Goal: Use online tool/utility: Utilize a website feature to perform a specific function

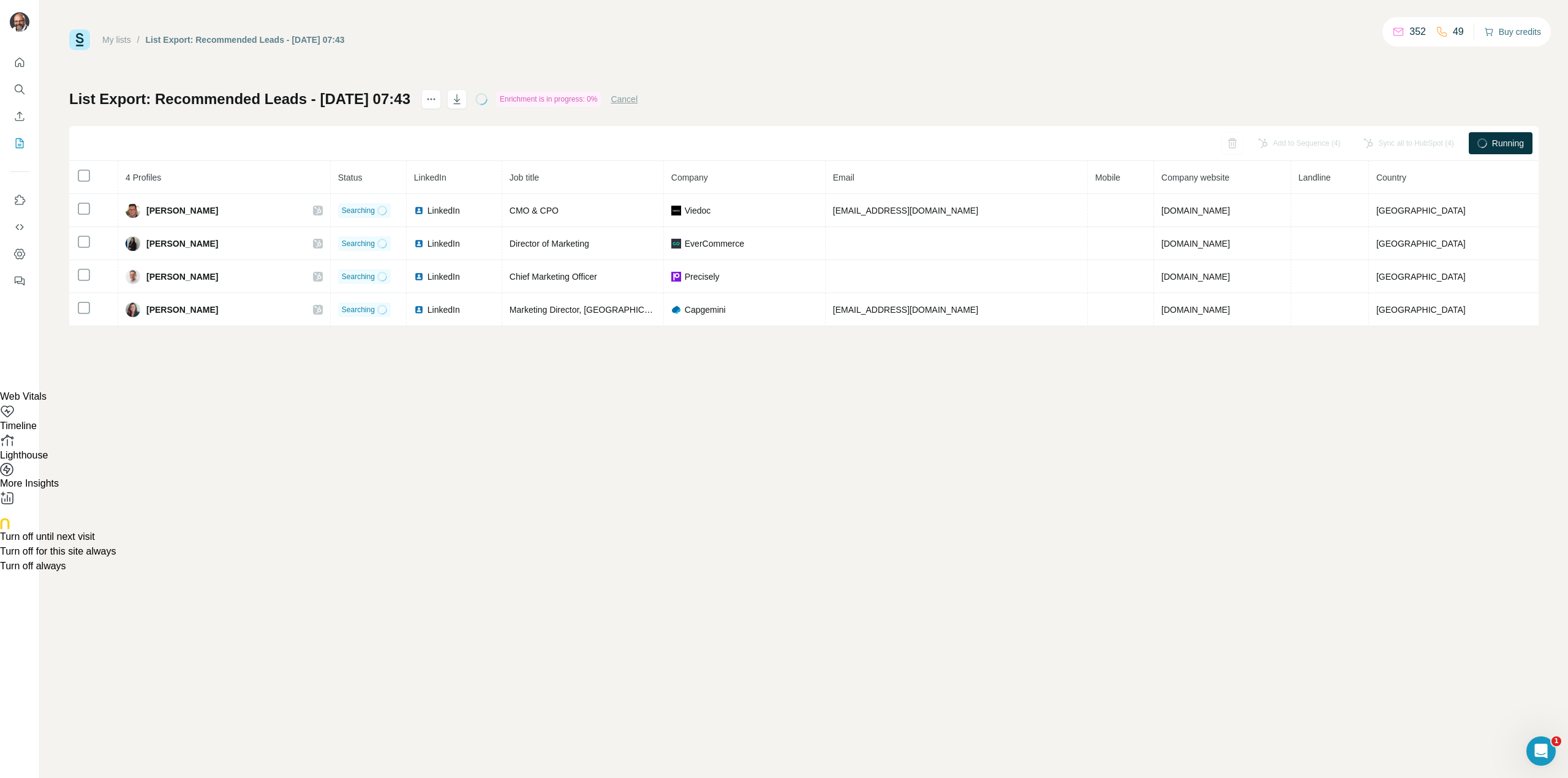
click at [1526, 32] on button "Buy credits" at bounding box center [1513, 32] width 57 height 17
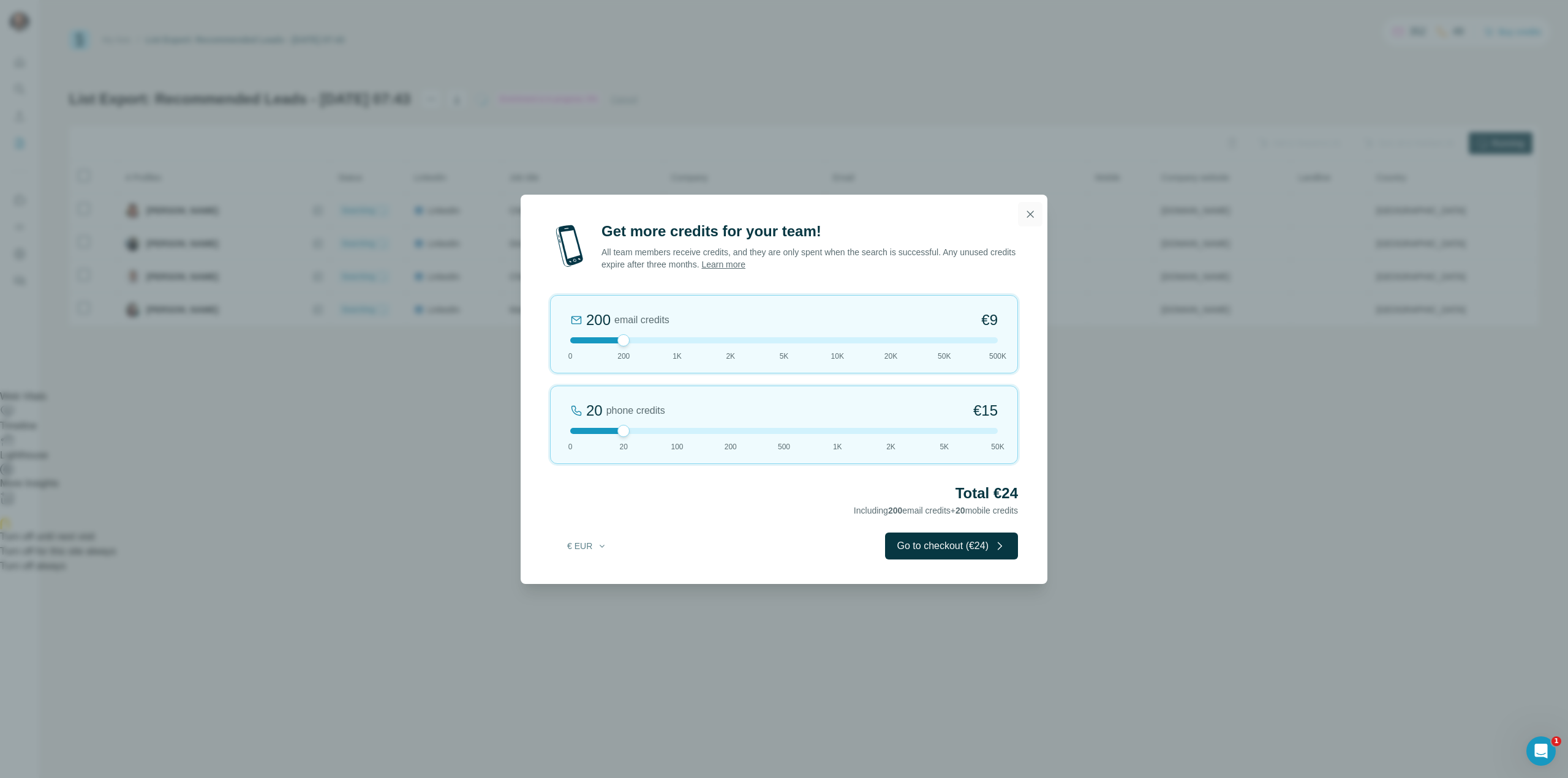
click at [1031, 214] on icon "button" at bounding box center [1031, 214] width 12 height 12
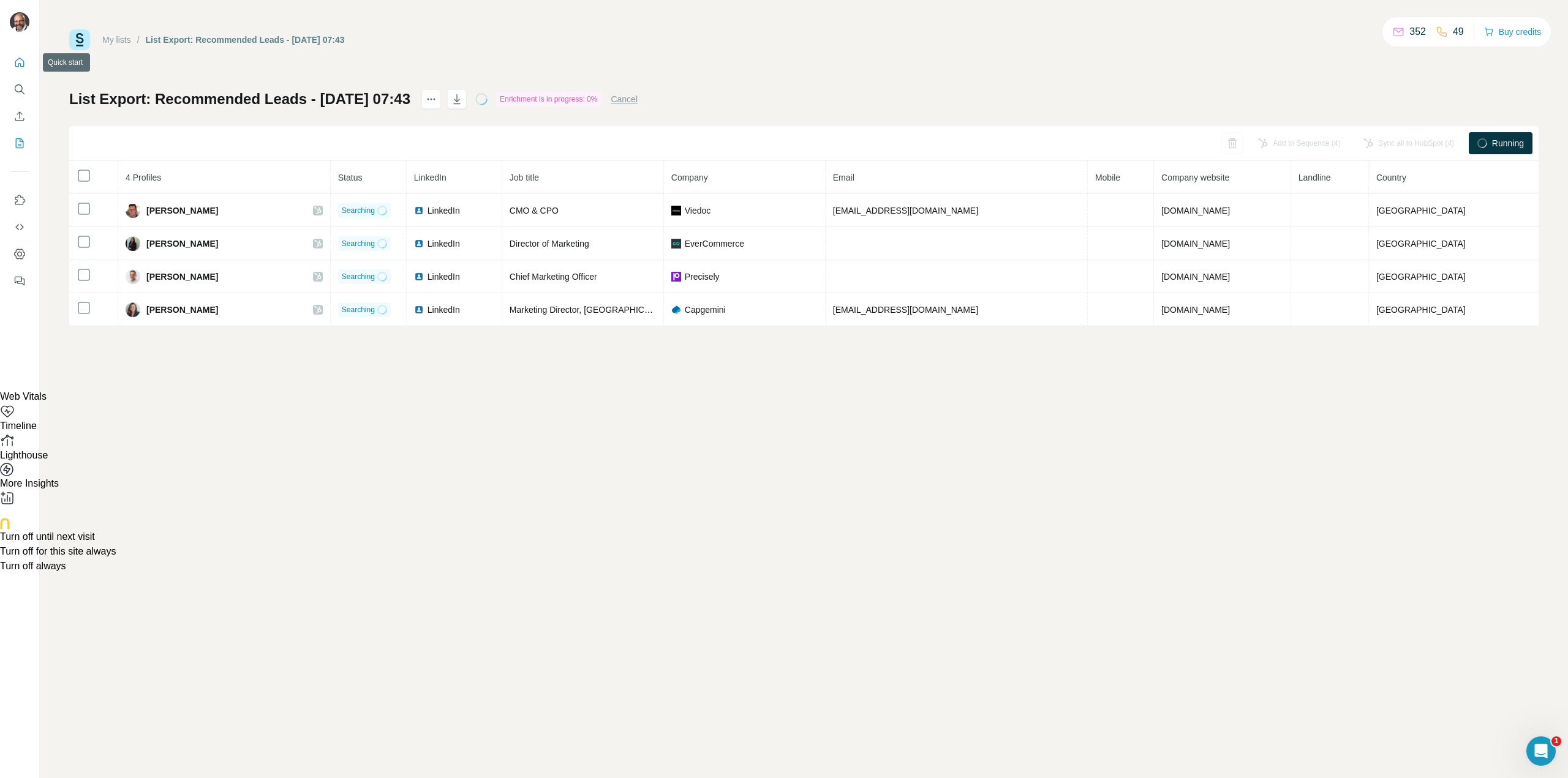
click at [22, 63] on icon "Quick start" at bounding box center [19, 63] width 12 height 12
click at [20, 256] on icon "Dashboard" at bounding box center [20, 255] width 5 height 5
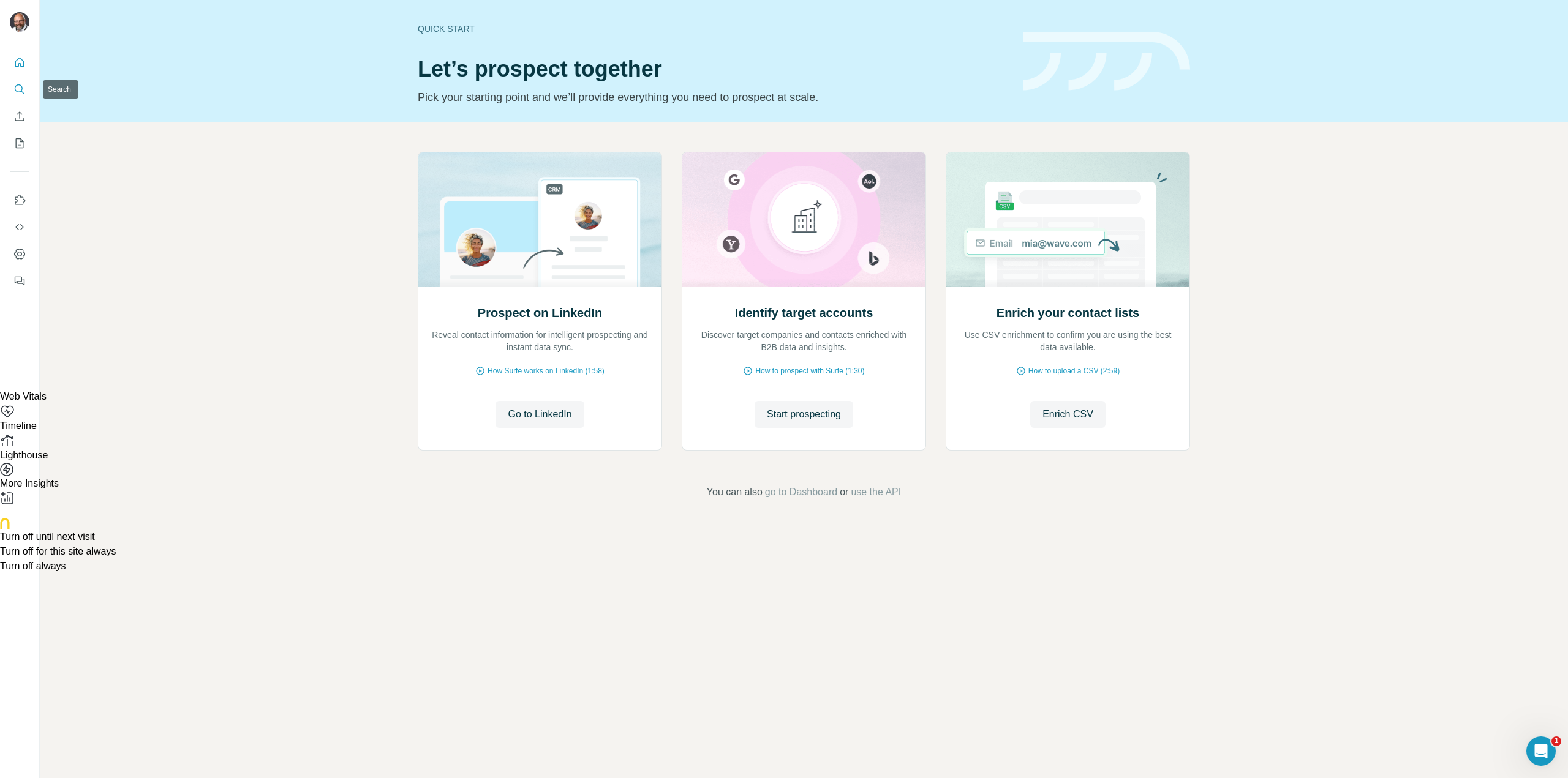
click at [26, 90] on button "Search" at bounding box center [19, 89] width 20 height 22
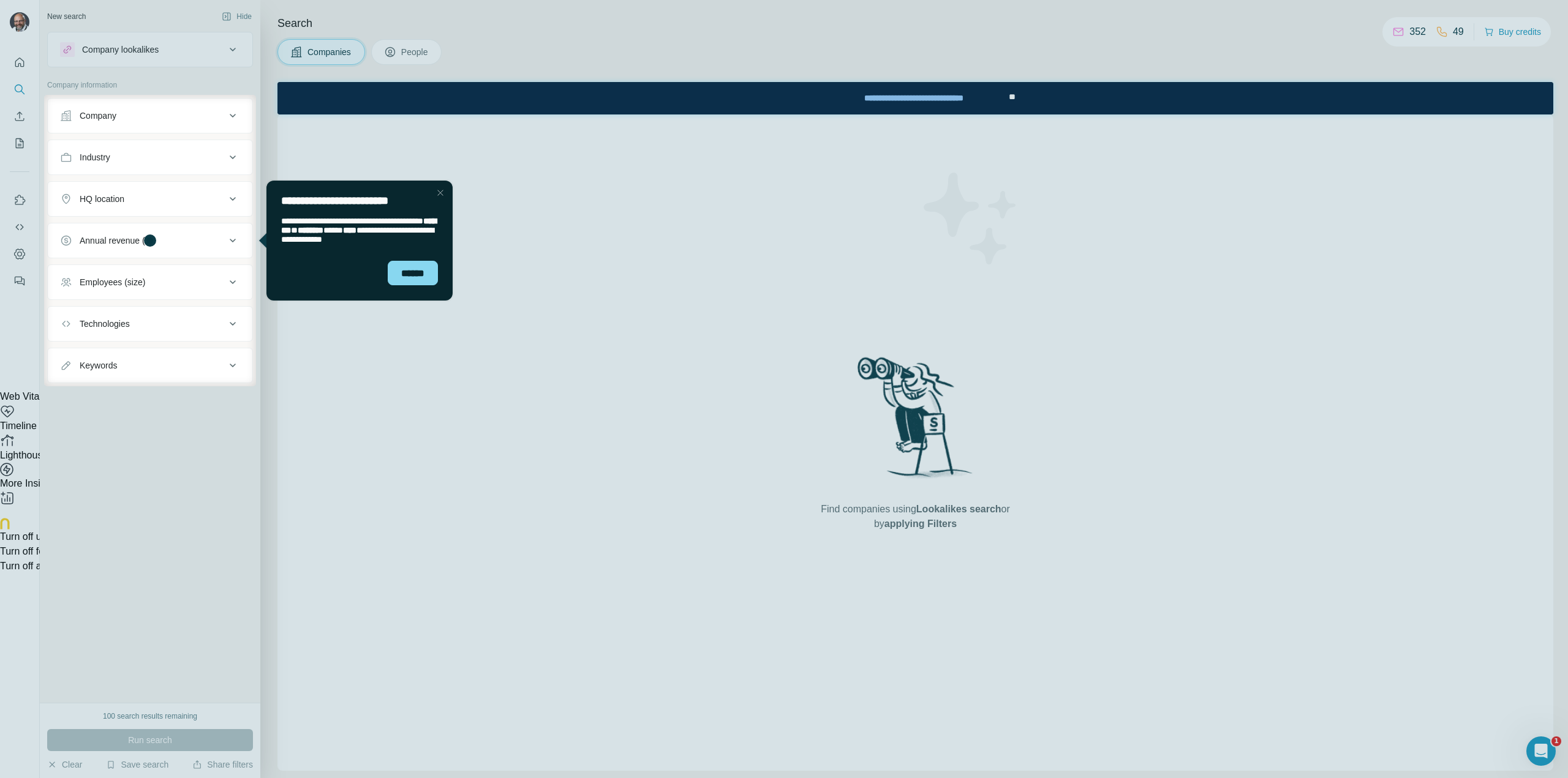
click at [437, 193] on div "Close Step" at bounding box center [440, 192] width 15 height 15
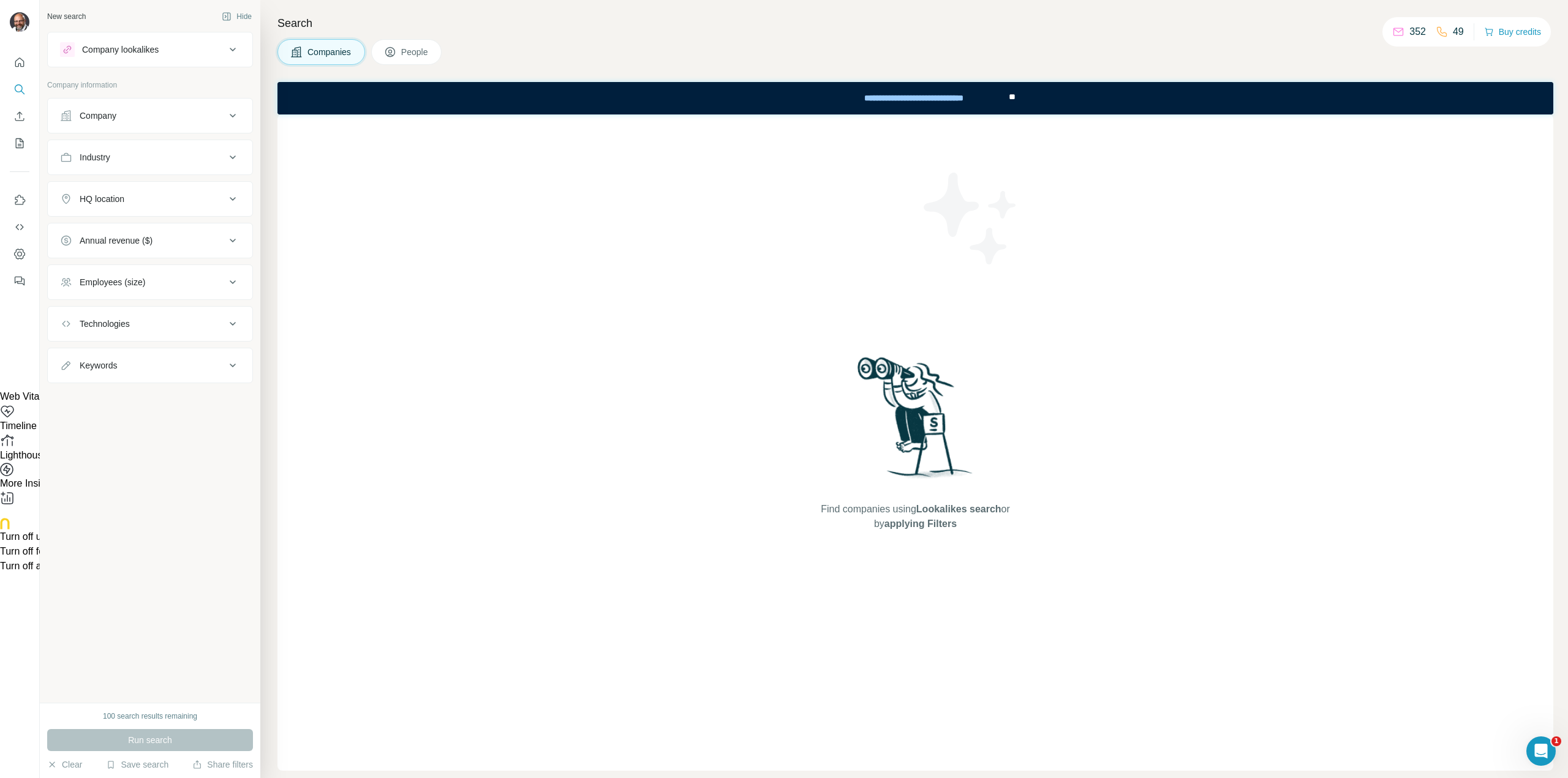
click at [204, 321] on div "Technologies" at bounding box center [143, 324] width 165 height 12
click at [175, 351] on input "text" at bounding box center [150, 354] width 180 height 22
click at [77, 602] on icon "button" at bounding box center [71, 603] width 12 height 12
click at [126, 741] on button "Run search" at bounding box center [150, 740] width 206 height 22
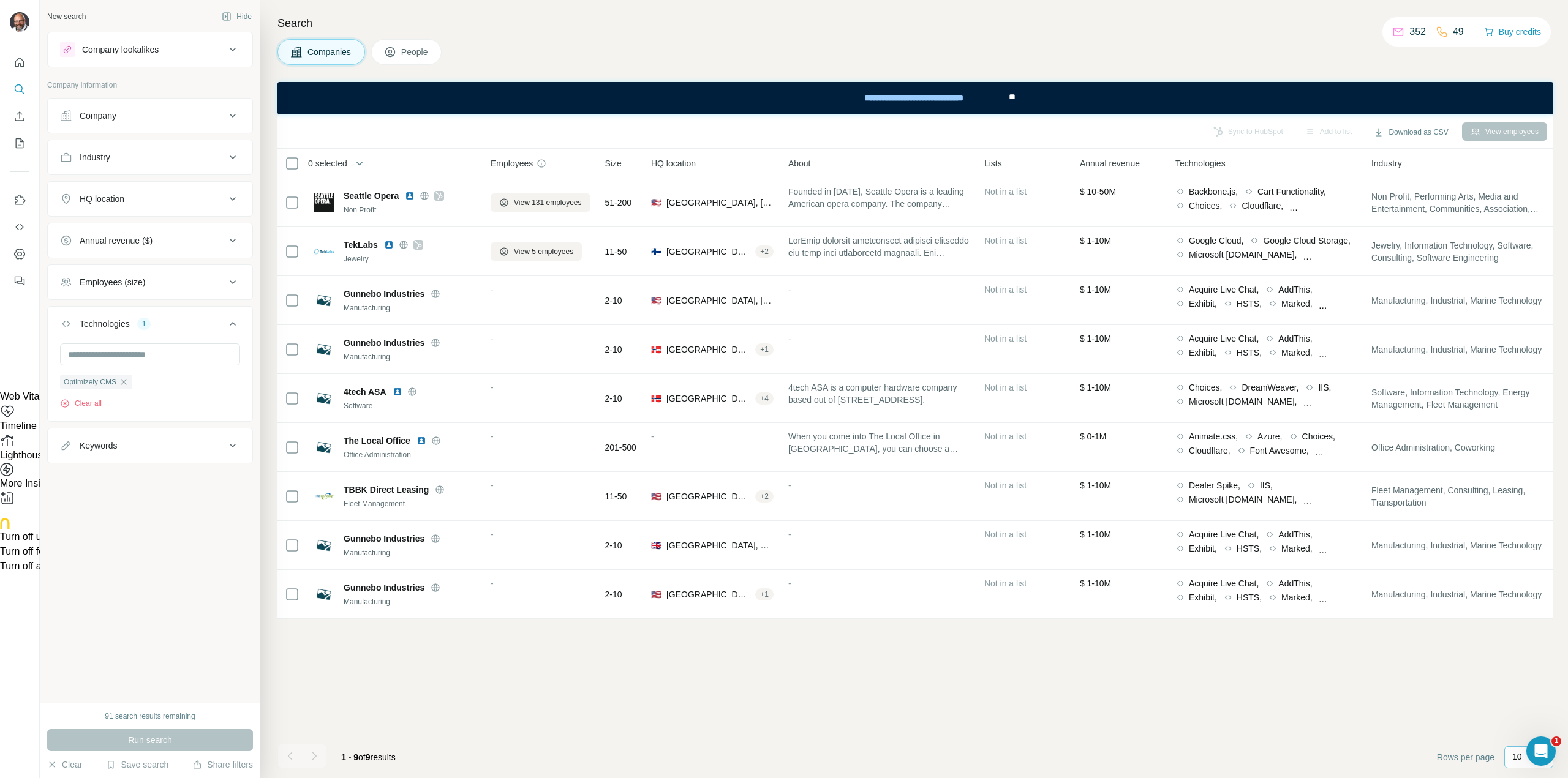
click at [1514, 761] on p "10" at bounding box center [1517, 757] width 10 height 12
click at [1520, 662] on p "60" at bounding box center [1519, 664] width 10 height 12
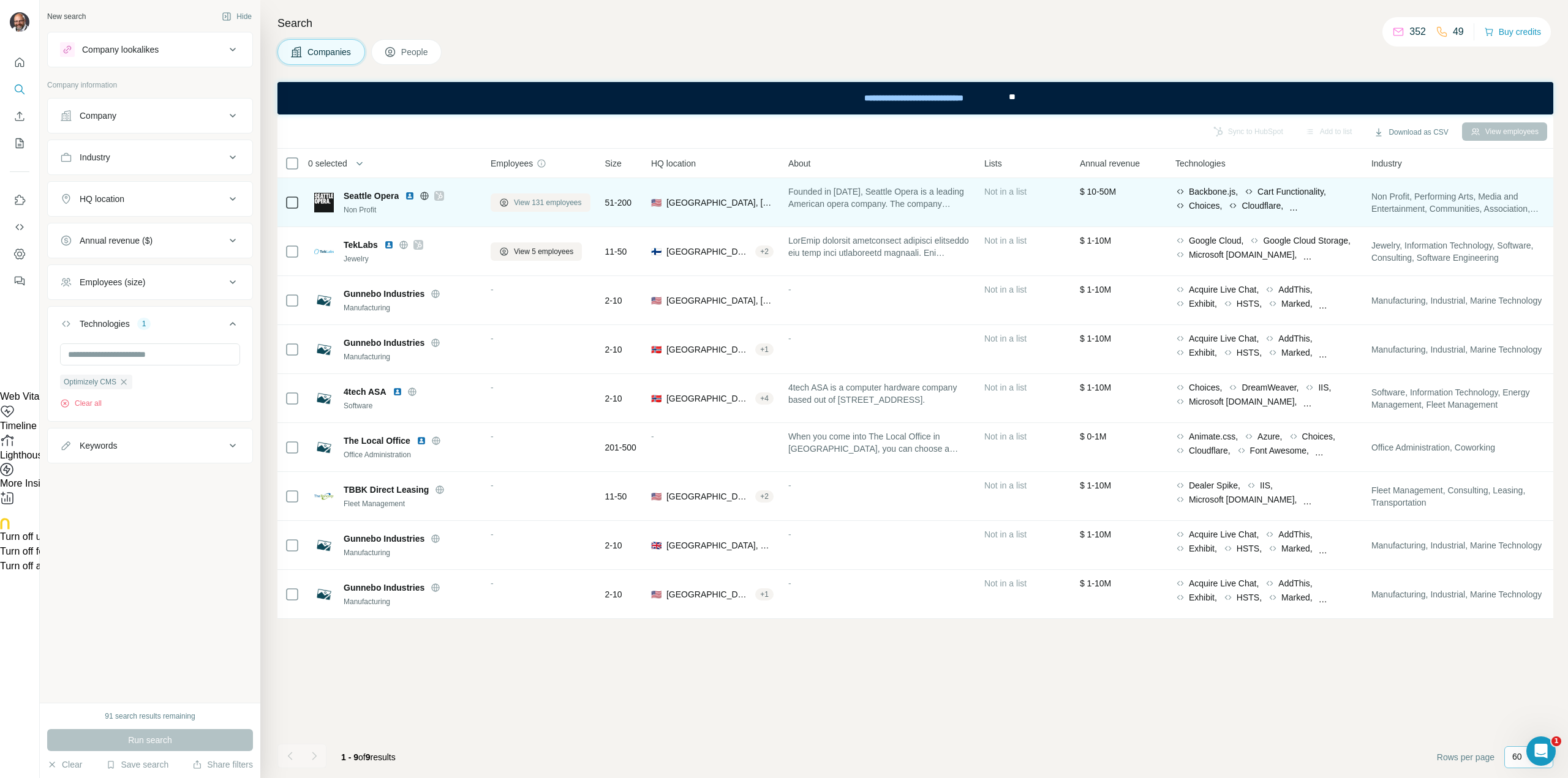
click at [570, 200] on span "View 131 employees" at bounding box center [548, 203] width 68 height 11
